Goal: Task Accomplishment & Management: Manage account settings

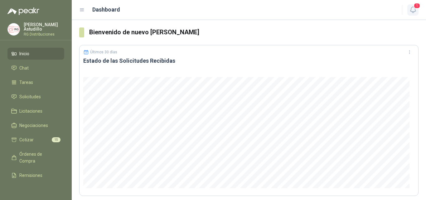
click at [415, 11] on icon "button" at bounding box center [414, 10] width 8 height 8
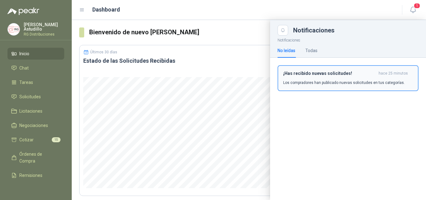
click at [346, 80] on p "Los compradores han publicado nuevas solicitudes en tus categorías." at bounding box center [344, 83] width 122 height 6
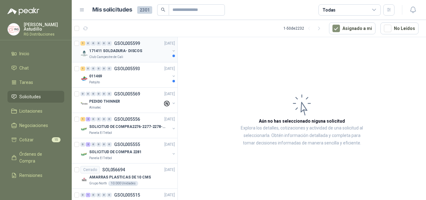
click at [140, 54] on div "171411 SOLDADURA- DISCOS" at bounding box center [129, 50] width 81 height 7
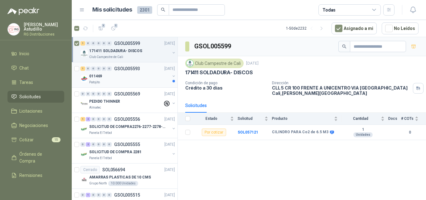
click at [132, 73] on div "011469" at bounding box center [129, 75] width 81 height 7
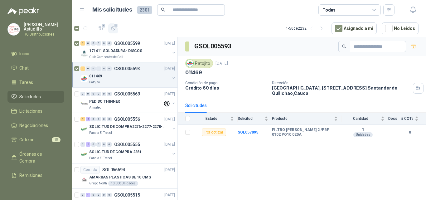
click at [113, 30] on icon "button" at bounding box center [113, 28] width 5 height 5
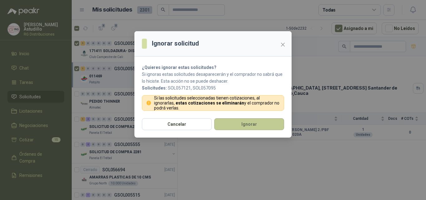
click at [236, 124] on button "Ignorar" at bounding box center [249, 124] width 70 height 12
